Goal: Transaction & Acquisition: Purchase product/service

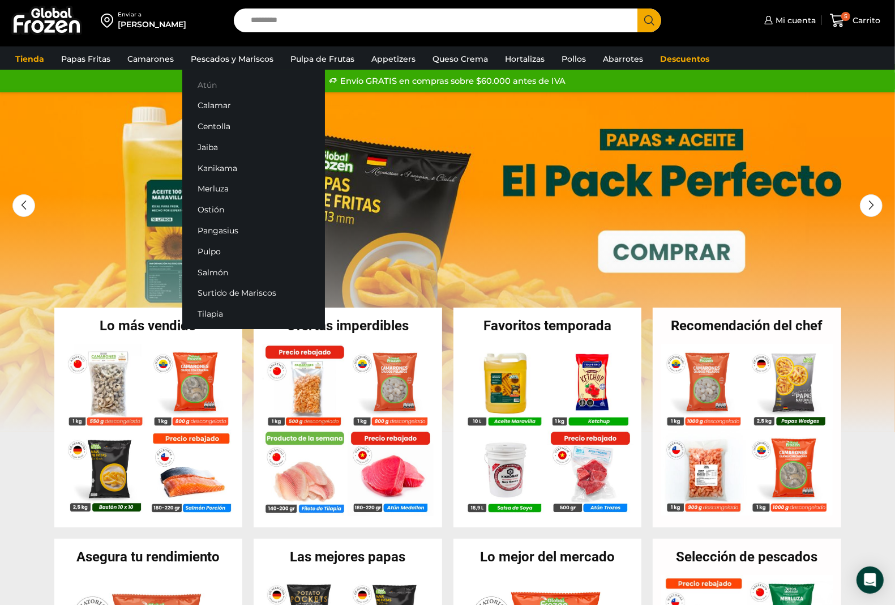
click at [211, 85] on link "Atún" at bounding box center [253, 84] width 143 height 21
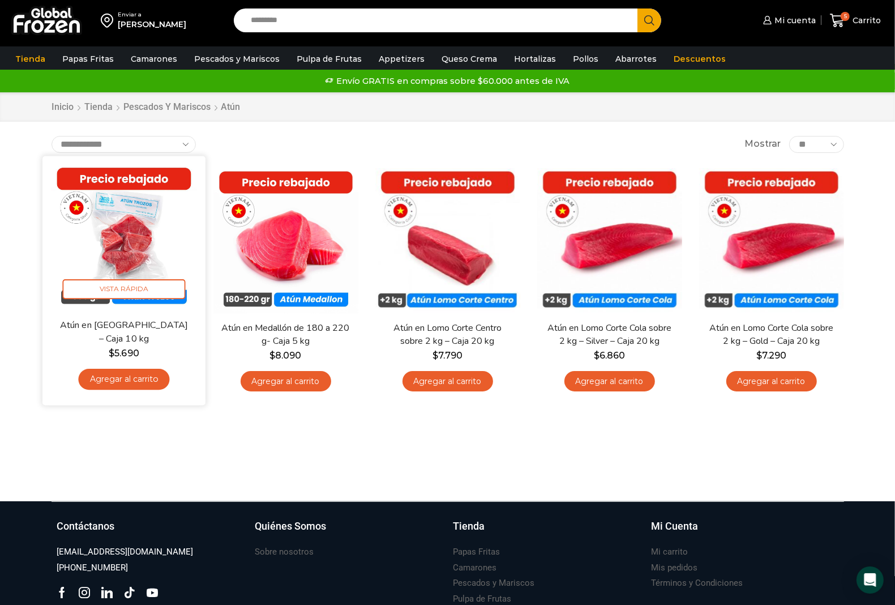
click at [125, 379] on link "Agregar al carrito" at bounding box center [123, 379] width 91 height 21
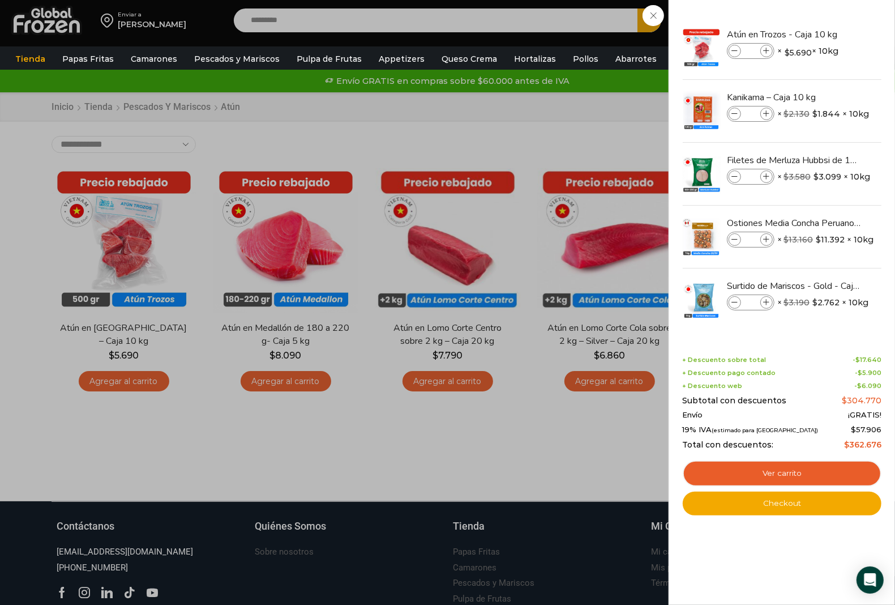
click at [827, 34] on div "6 [GEOGRAPHIC_DATA] 6 6 Shopping Cart *" at bounding box center [855, 20] width 57 height 27
